Goal: Task Accomplishment & Management: Use online tool/utility

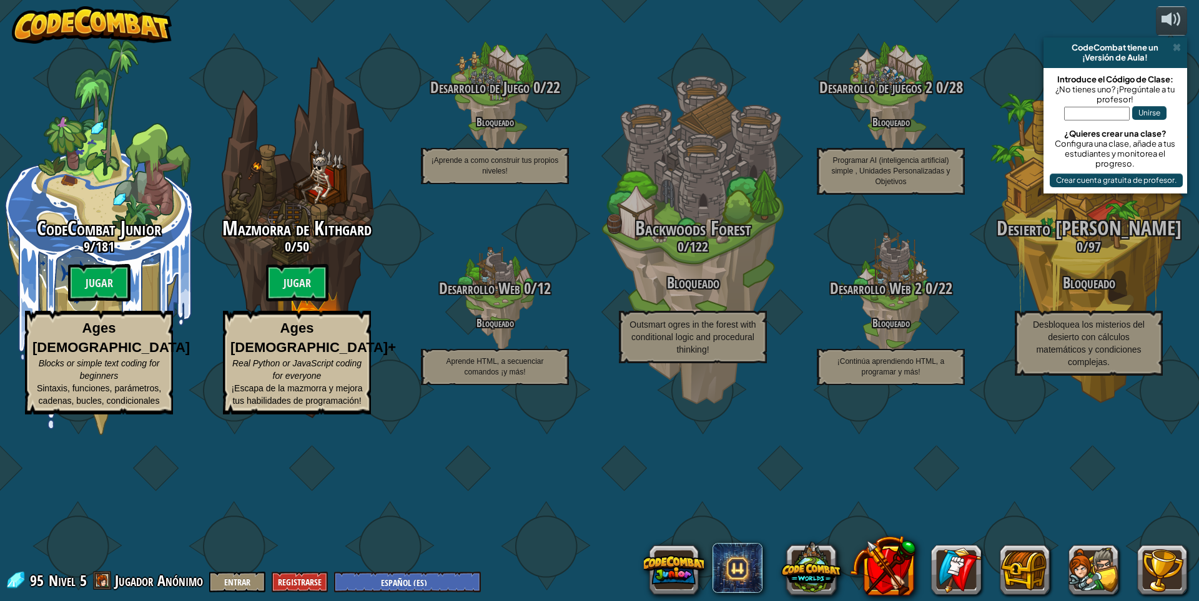
select select "es-ES"
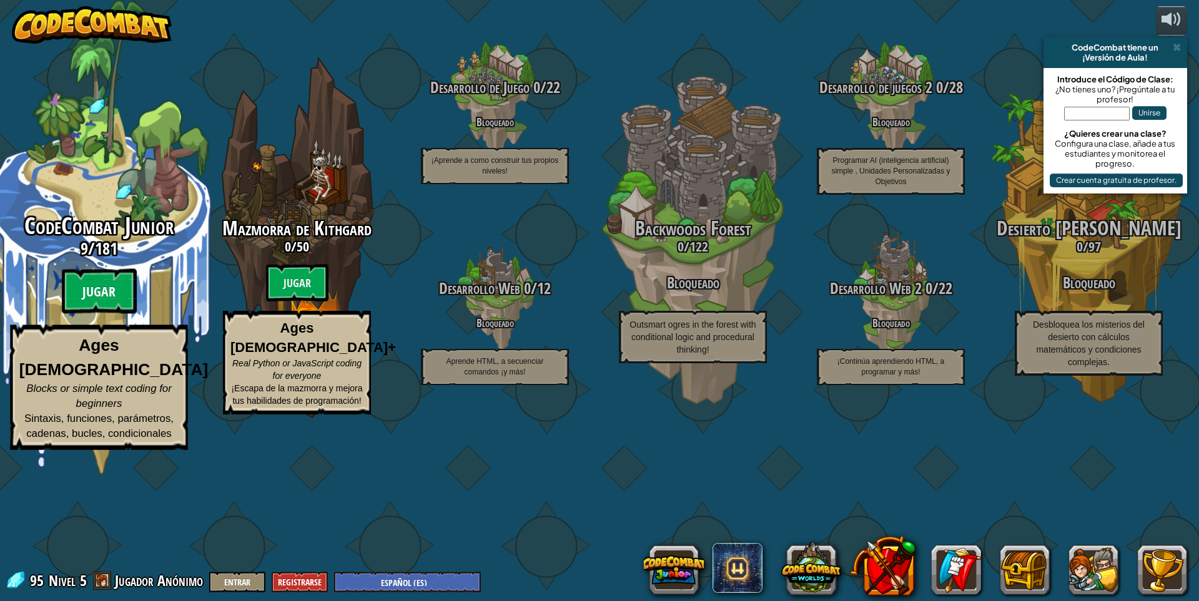
click at [117, 314] on btn "Jugar" at bounding box center [99, 291] width 75 height 45
select select "es-ES"
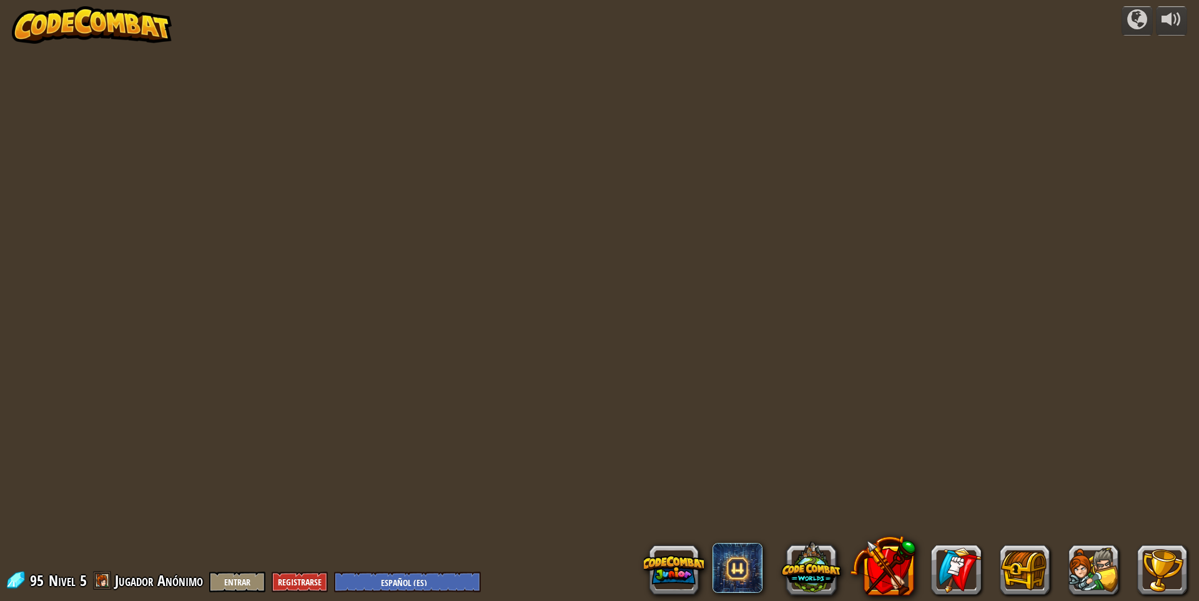
select select "es-ES"
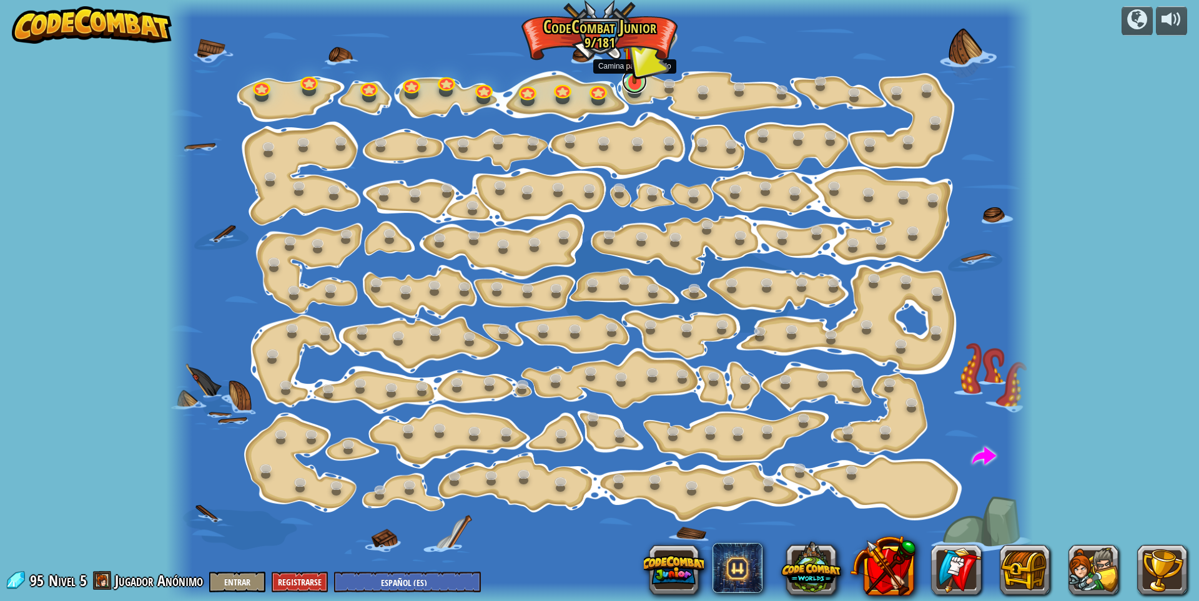
click at [634, 87] on link at bounding box center [634, 81] width 25 height 25
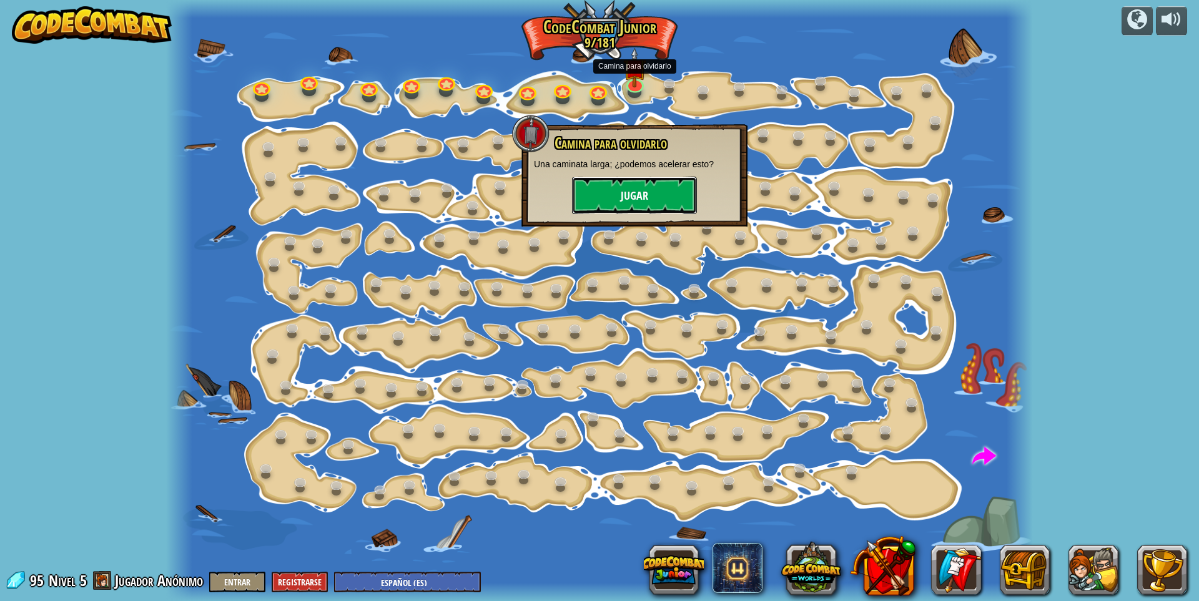
click at [646, 196] on button "Jugar" at bounding box center [634, 195] width 125 height 37
